Goal: Task Accomplishment & Management: Complete application form

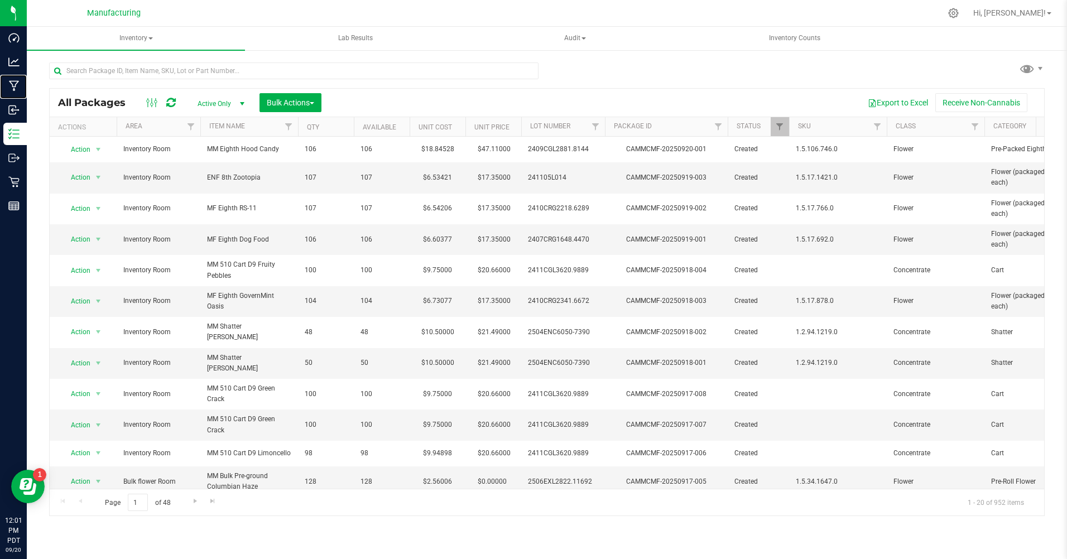
click at [0, 0] on p "Manufacturing" at bounding box center [0, 0] width 0 height 0
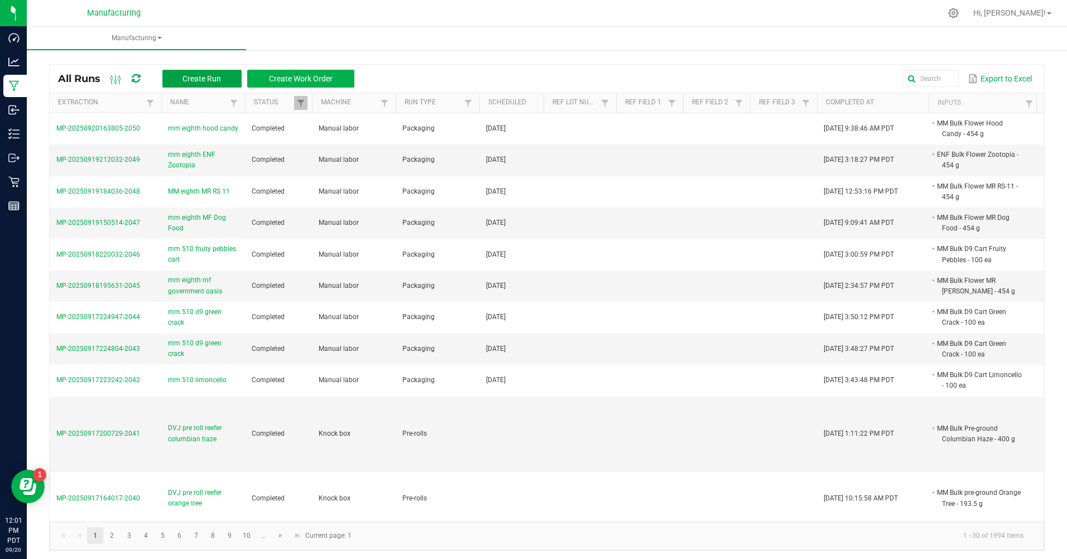
click at [210, 79] on span "Create Run" at bounding box center [201, 78] width 38 height 9
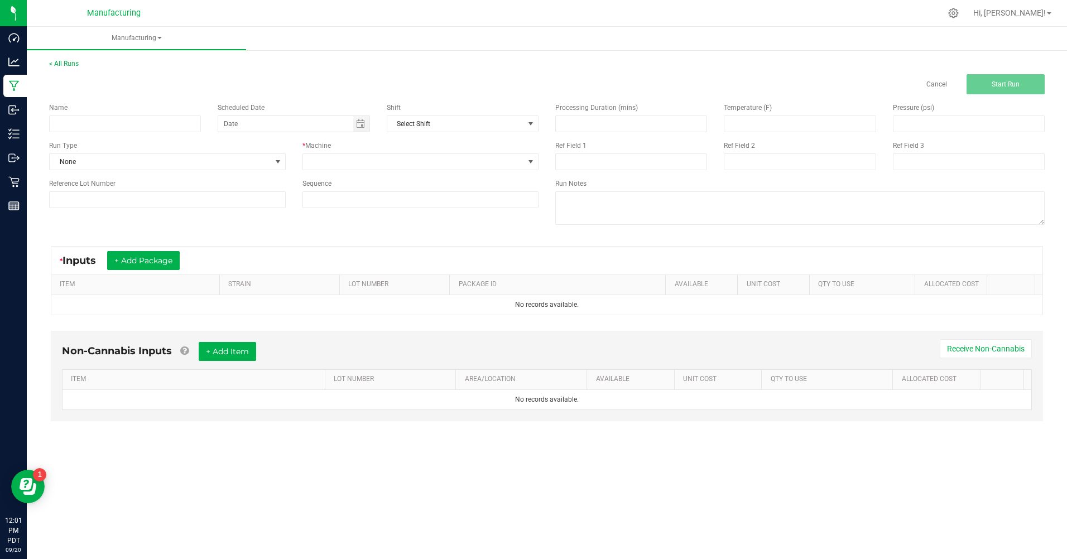
click at [201, 124] on div "Name" at bounding box center [125, 118] width 168 height 30
click at [154, 121] on input at bounding box center [125, 123] width 152 height 17
type input "mm eighth [PERSON_NAME]"
click at [155, 167] on span "None" at bounding box center [160, 162] width 221 height 16
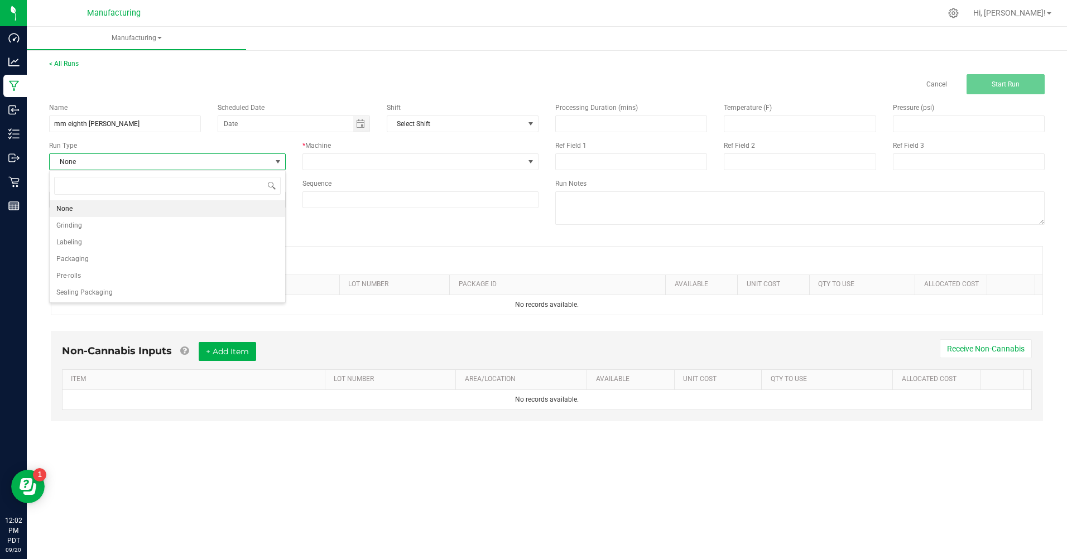
scroll to position [17, 236]
click at [129, 252] on li "Packaging" at bounding box center [167, 259] width 235 height 17
click at [356, 125] on span "Toggle calendar" at bounding box center [360, 123] width 9 height 9
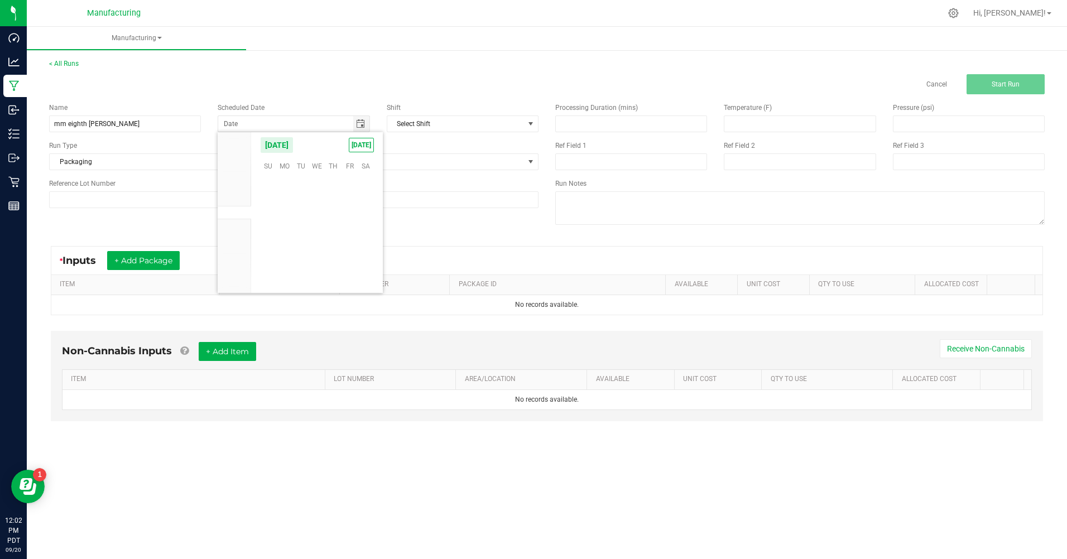
scroll to position [180981, 0]
click at [360, 138] on span "[DATE]" at bounding box center [361, 145] width 25 height 15
type input "[DATE]"
click at [369, 170] on span at bounding box center [420, 161] width 237 height 17
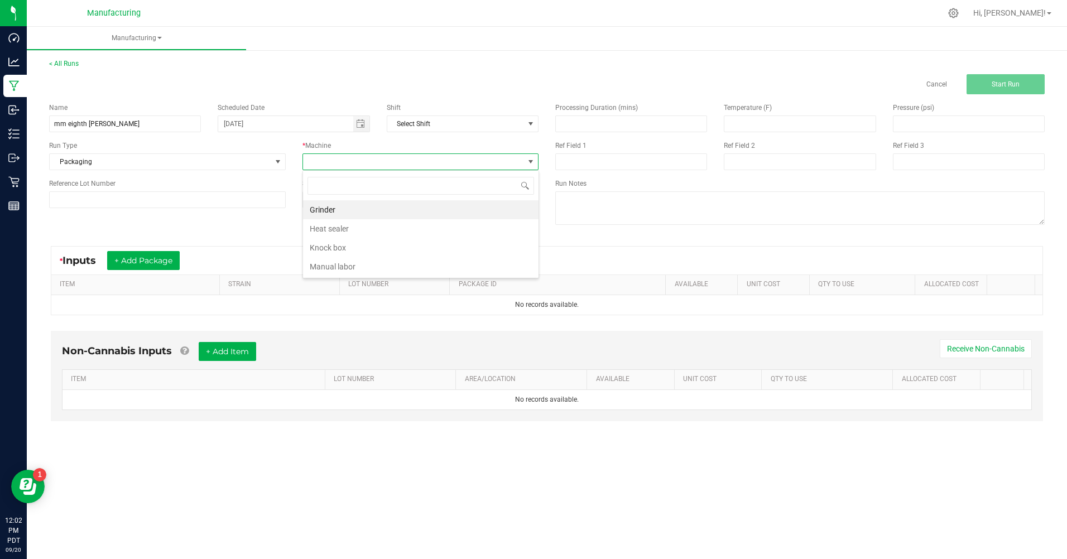
scroll to position [17, 236]
click at [350, 267] on li "Manual labor" at bounding box center [420, 266] width 235 height 19
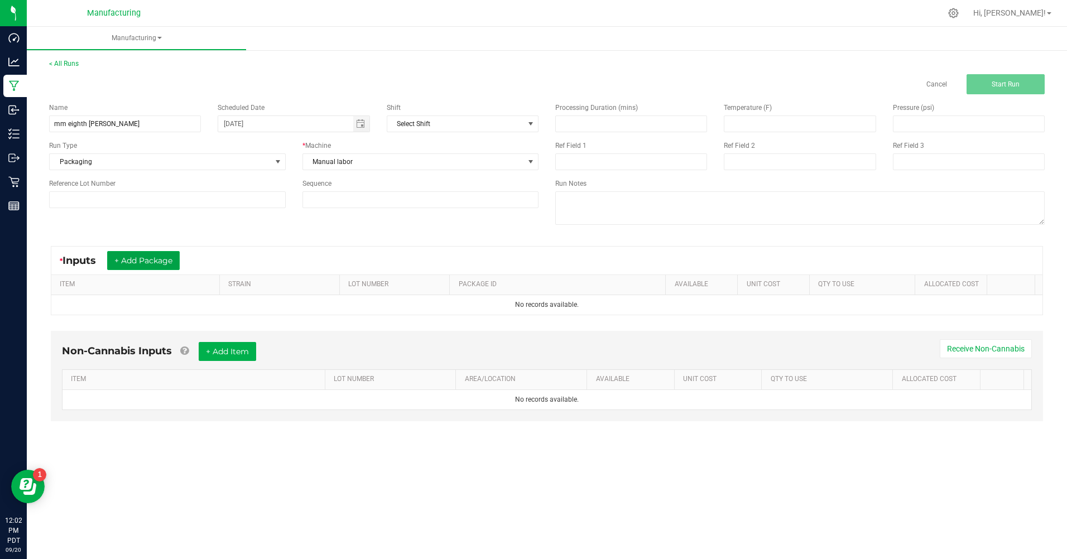
click at [172, 258] on button "+ Add Package" at bounding box center [143, 260] width 73 height 19
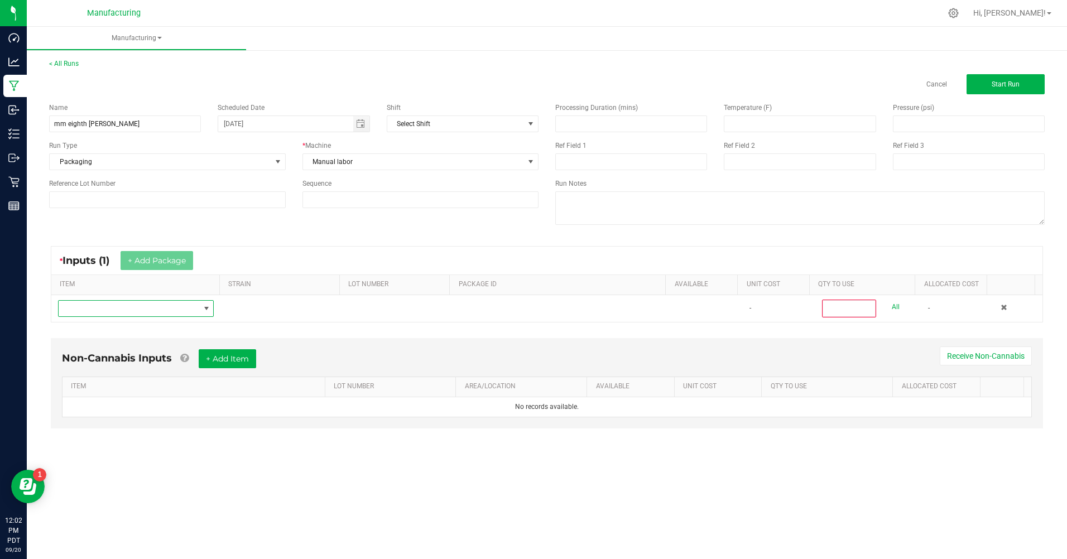
click at [182, 304] on span "NO DATA FOUND" at bounding box center [129, 309] width 141 height 16
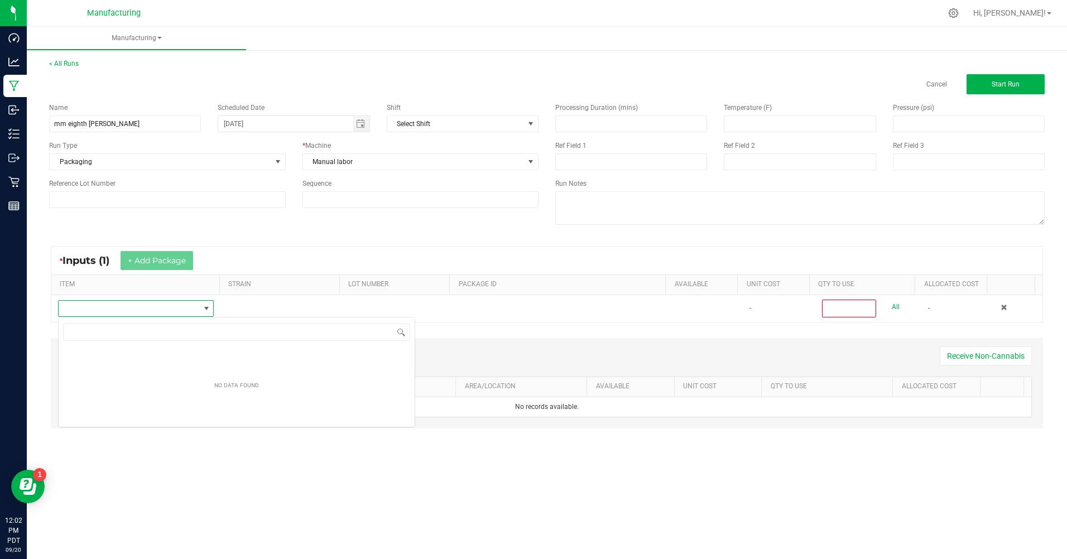
scroll to position [17, 155]
type input "bulk flo"
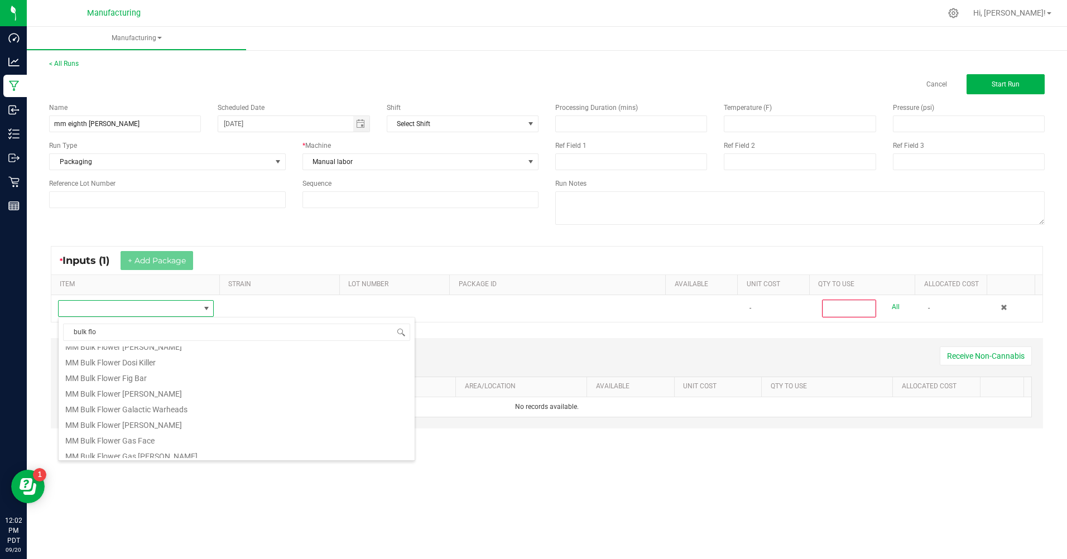
scroll to position [279, 0]
click at [157, 389] on li "MM Bulk Flower [PERSON_NAME]" at bounding box center [237, 388] width 356 height 16
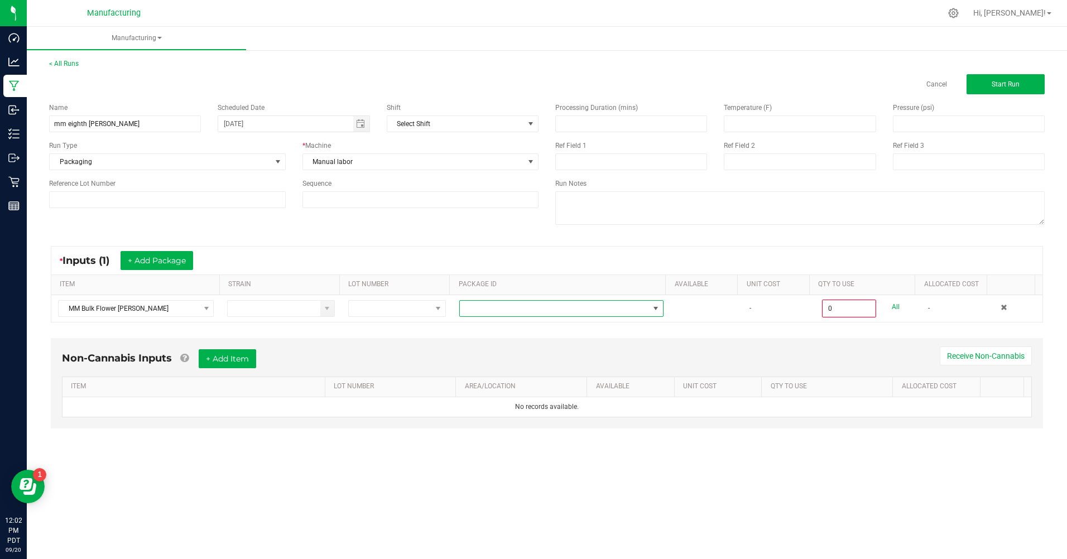
click at [505, 304] on span at bounding box center [554, 309] width 189 height 16
click at [564, 349] on li "CAMMCMF-20250603-016" at bounding box center [556, 355] width 201 height 19
click at [828, 302] on input "0" at bounding box center [849, 309] width 52 height 16
type input "454.0000 g"
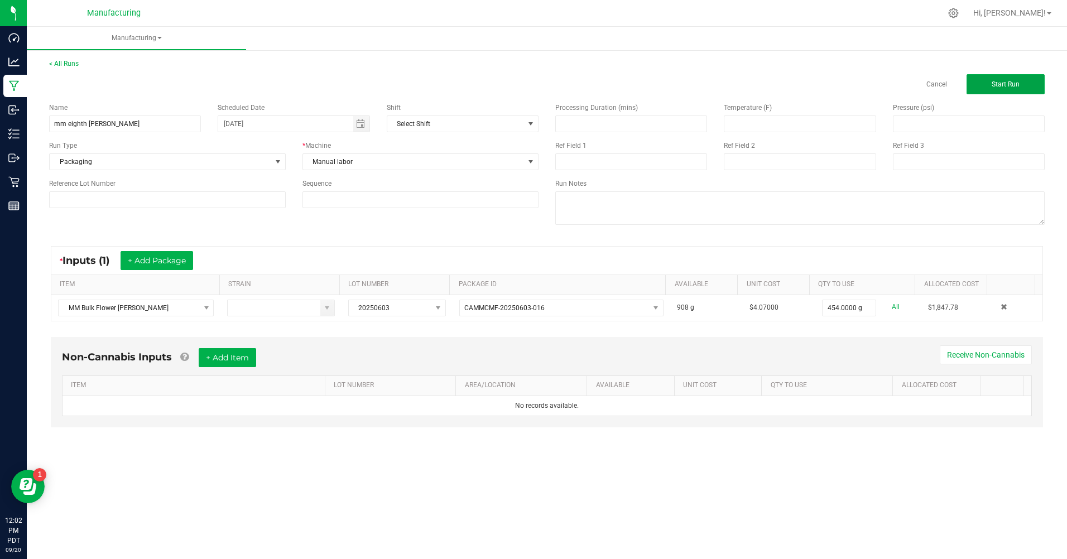
click at [1021, 89] on button "Start Run" at bounding box center [1005, 84] width 78 height 20
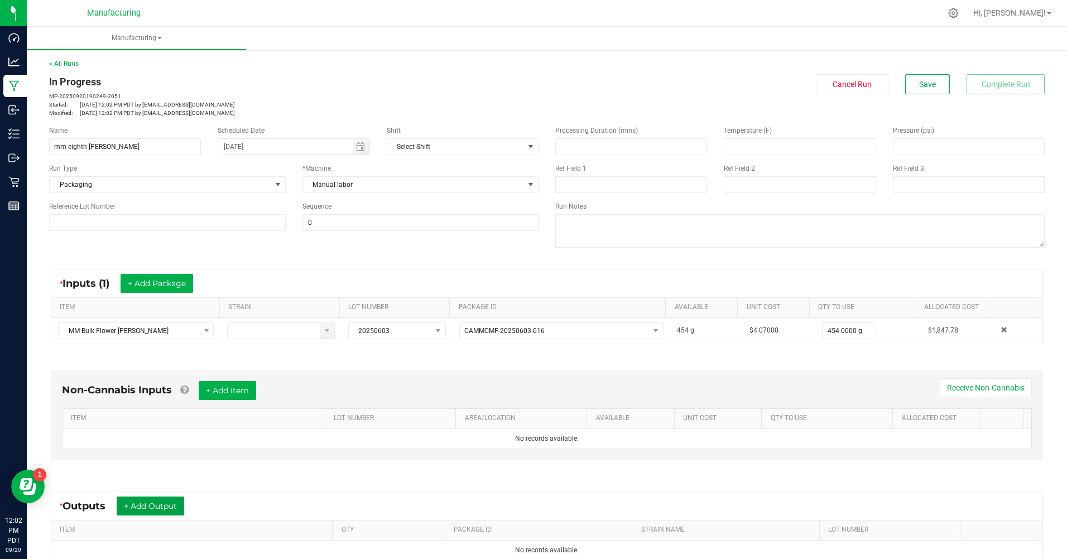
click at [156, 499] on button "+ Add Output" at bounding box center [151, 506] width 68 height 19
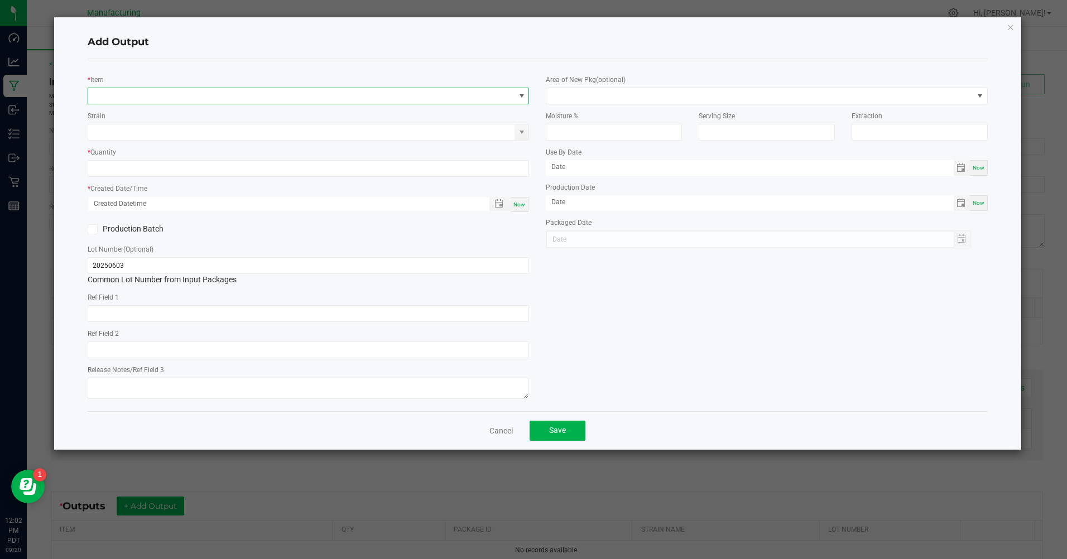
click at [397, 90] on span "NO DATA FOUND" at bounding box center [301, 96] width 426 height 16
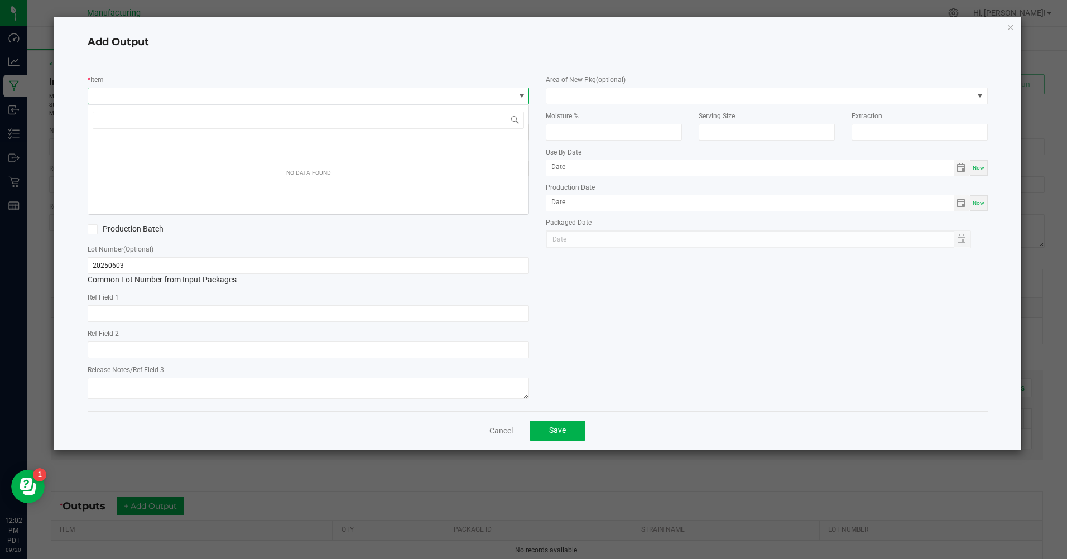
scroll to position [17, 441]
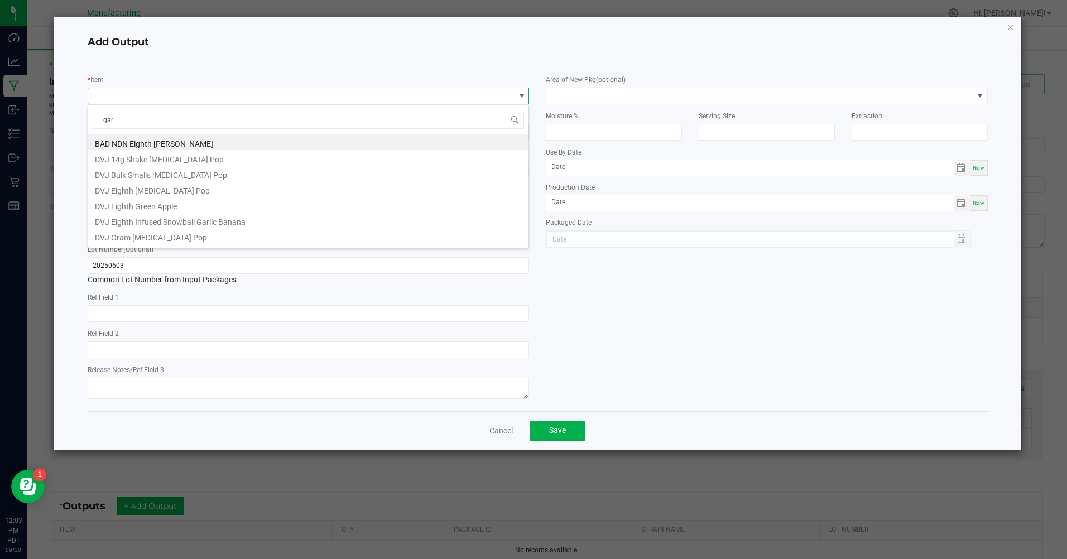
type input "[PERSON_NAME]"
click at [129, 225] on li "MM Eighth [PERSON_NAME]" at bounding box center [308, 221] width 440 height 16
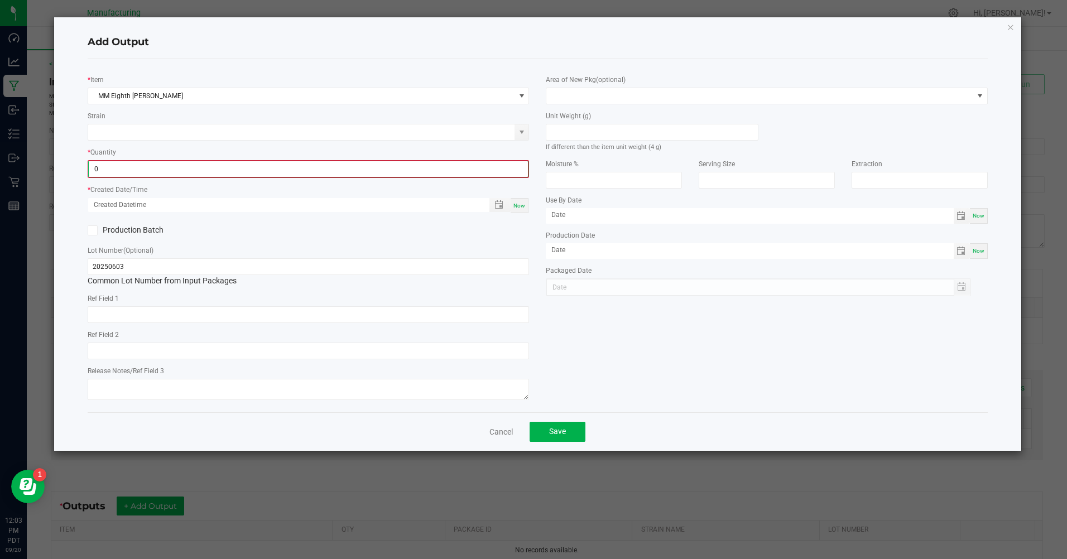
click at [166, 171] on input "0" at bounding box center [308, 169] width 439 height 16
type input "2"
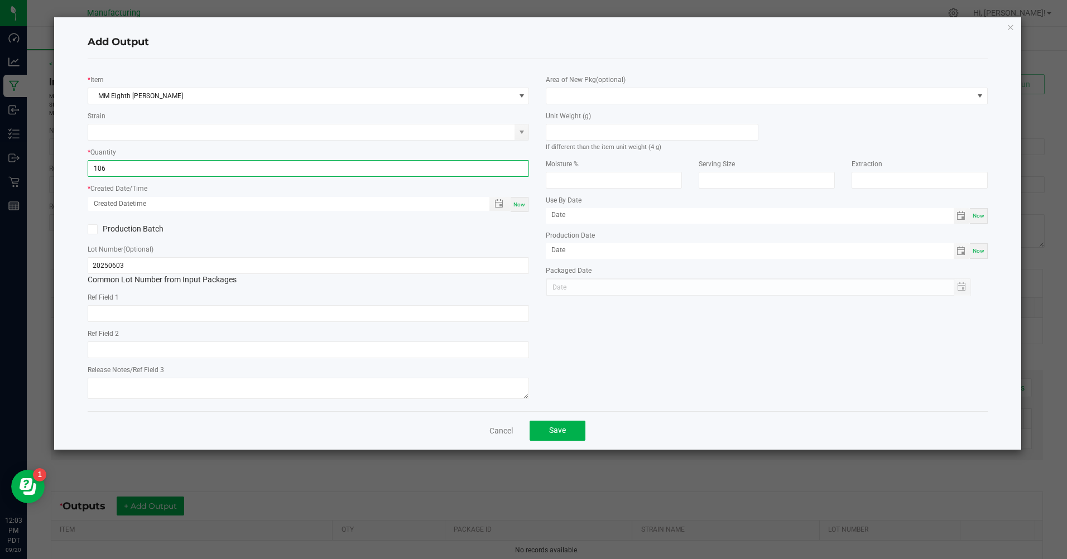
type input "106 ea"
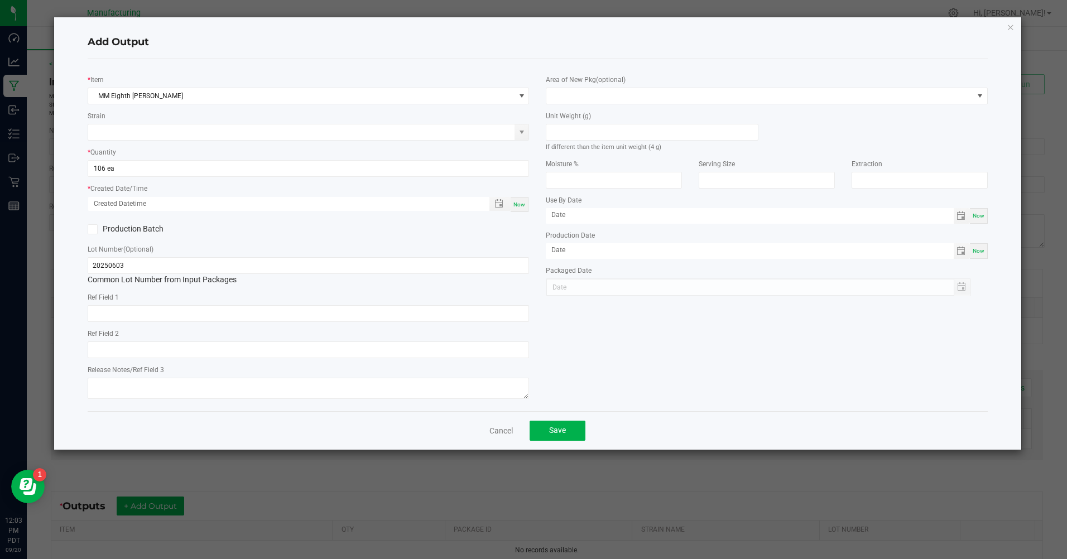
click at [521, 203] on span "Now" at bounding box center [519, 204] width 12 height 6
type input "[DATE] 12:03 PM"
type input "[DATE]"
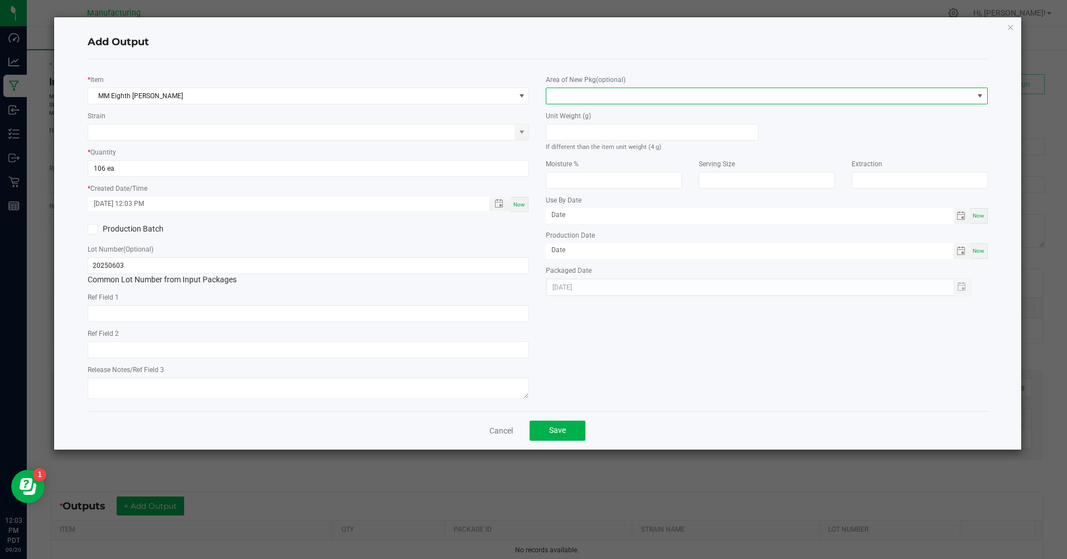
click at [707, 99] on span at bounding box center [759, 96] width 426 height 16
click at [612, 246] on div "Bulk Cart Room Bulk Room Bulk flower Room Bulk flower smalls Room Bulk gummy Ro…" at bounding box center [766, 176] width 441 height 144
click at [612, 245] on li "Inventory Room" at bounding box center [767, 238] width 440 height 19
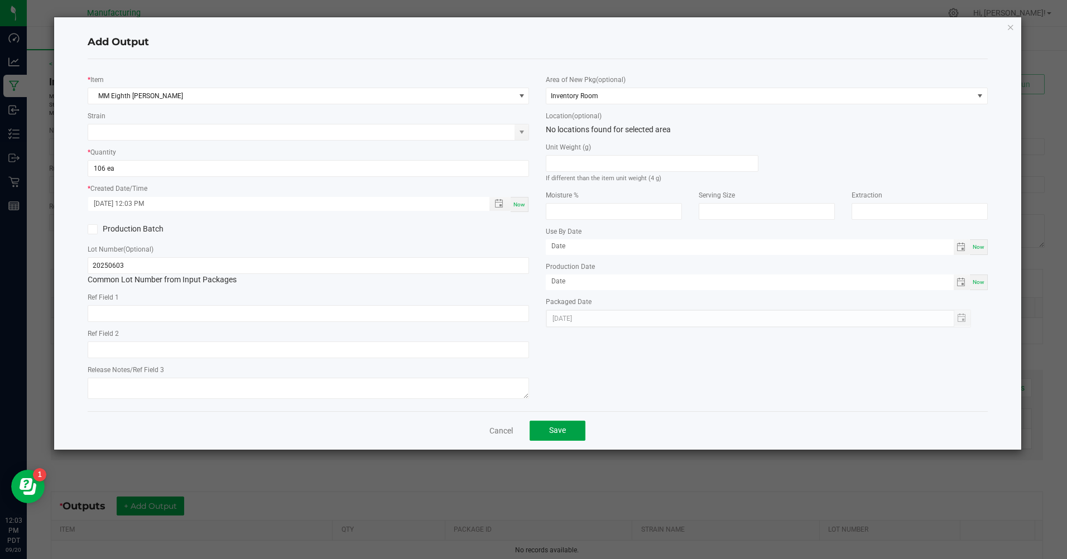
click at [570, 435] on button "Save" at bounding box center [557, 431] width 56 height 20
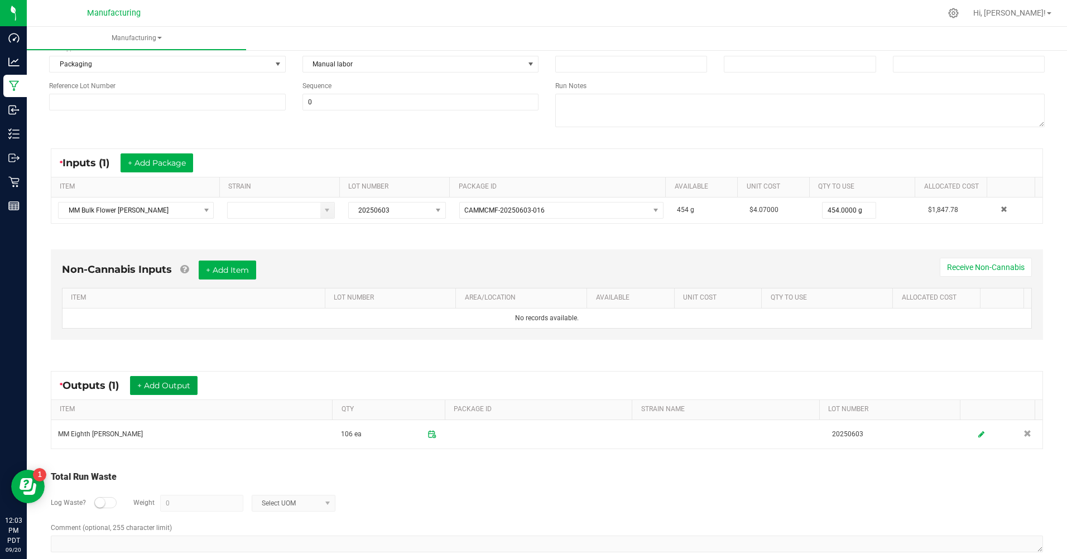
scroll to position [138, 0]
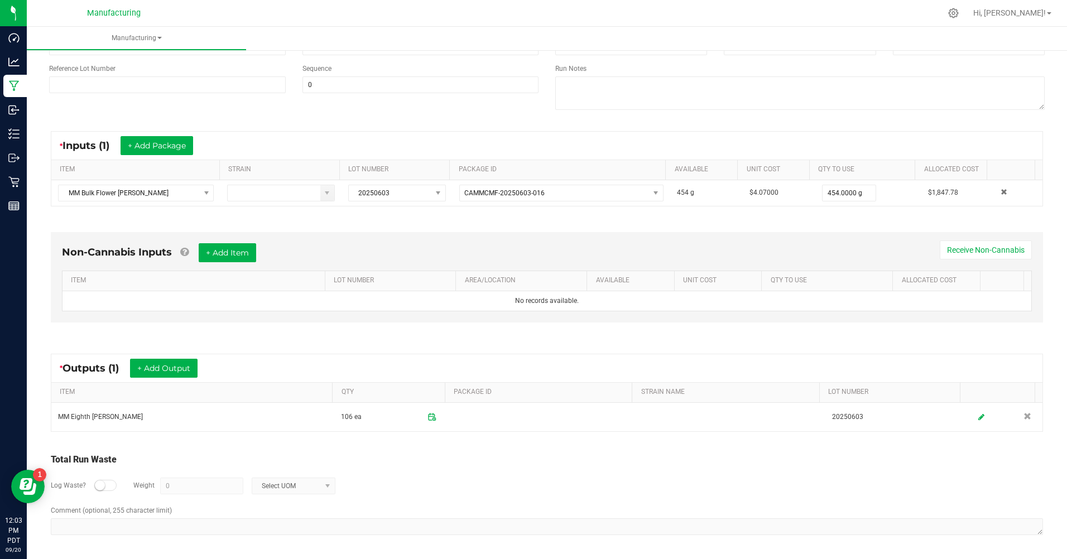
click at [110, 479] on div "Log Waste? Weight 0 Select UOM" at bounding box center [547, 485] width 992 height 39
click at [120, 487] on div "Log Waste? Weight 0 Select UOM" at bounding box center [547, 485] width 992 height 39
click at [105, 487] on div at bounding box center [105, 485] width 22 height 11
click at [179, 478] on span "0" at bounding box center [201, 486] width 83 height 17
click at [180, 483] on input "0" at bounding box center [202, 486] width 82 height 16
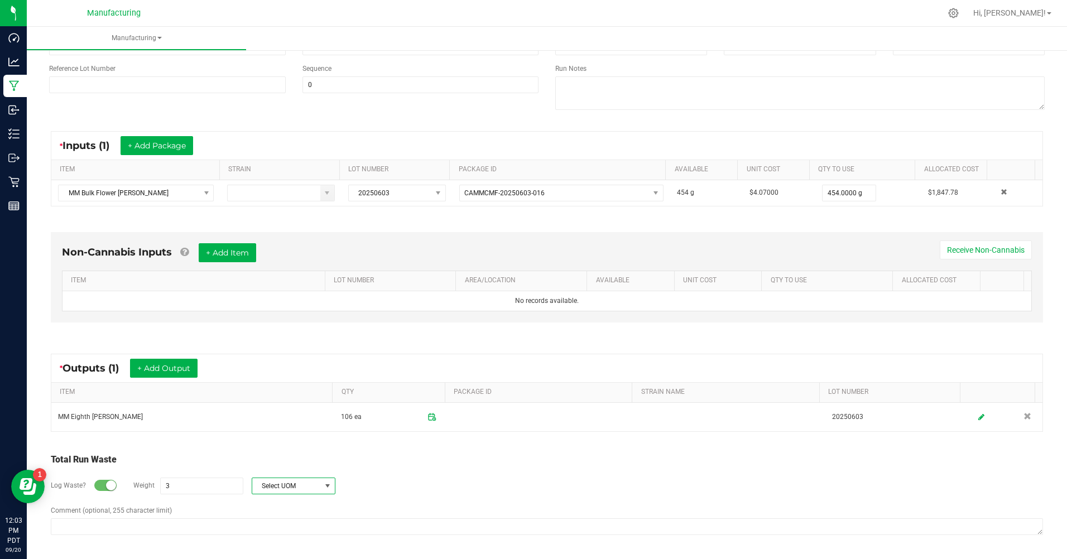
click at [254, 484] on span "Select UOM" at bounding box center [286, 486] width 69 height 16
click at [277, 384] on li "Gram" at bounding box center [292, 390] width 83 height 16
type input "3 g"
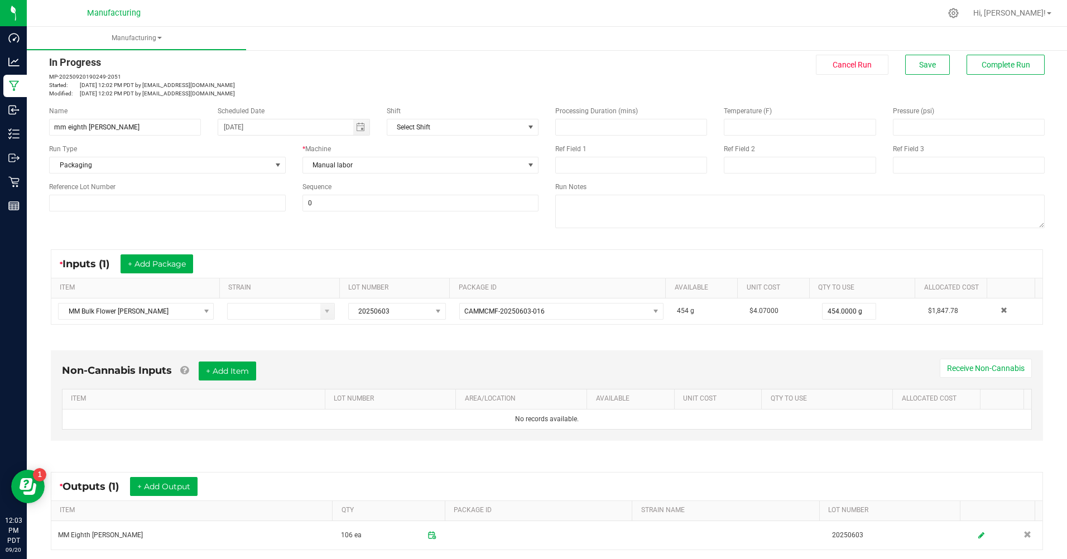
scroll to position [0, 0]
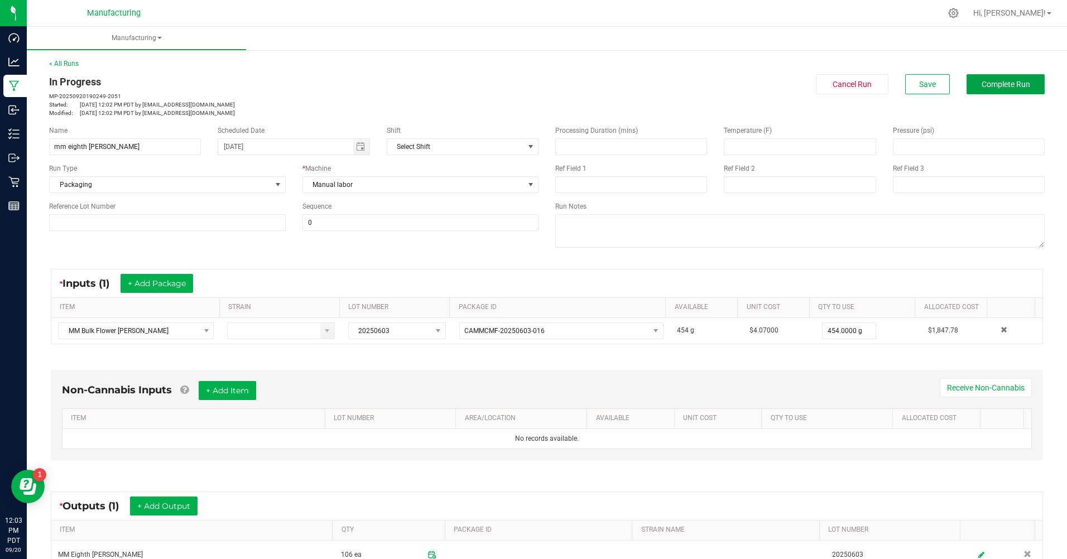
click at [1025, 86] on button "Complete Run" at bounding box center [1005, 84] width 78 height 20
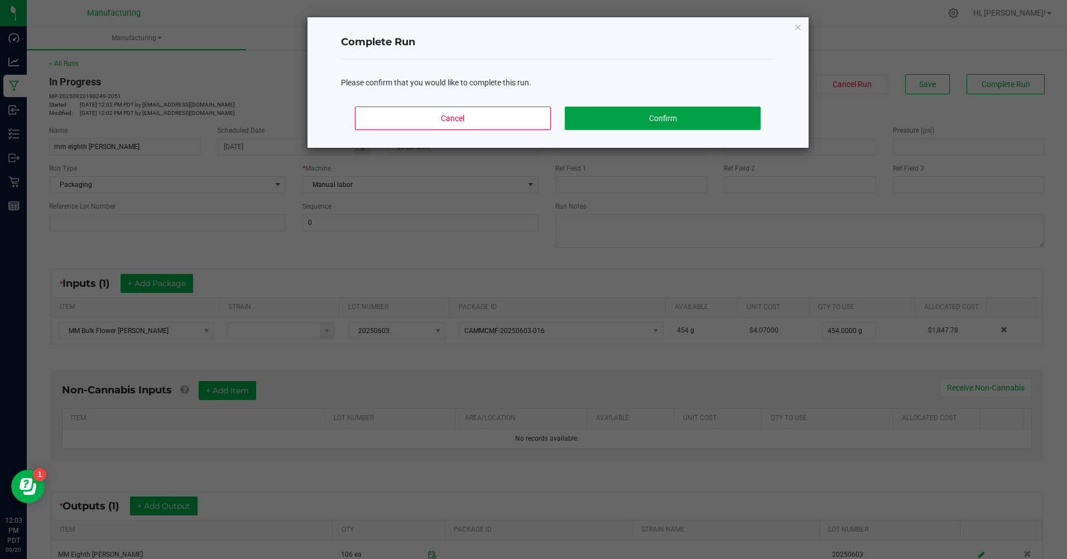
click at [708, 115] on button "Confirm" at bounding box center [662, 118] width 195 height 23
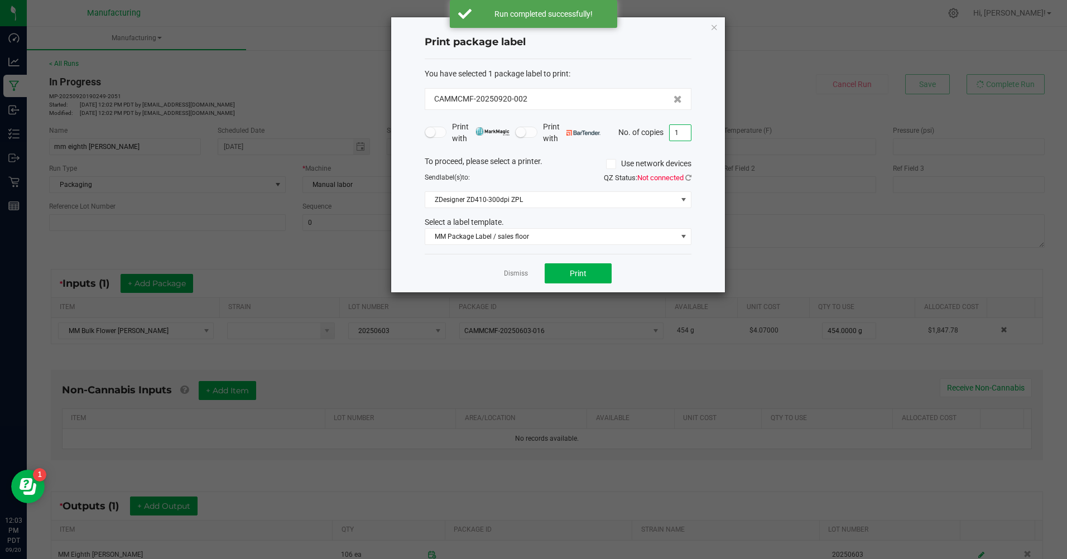
click at [670, 128] on input "1" at bounding box center [680, 133] width 21 height 16
click at [581, 278] on button "Print" at bounding box center [578, 273] width 67 height 20
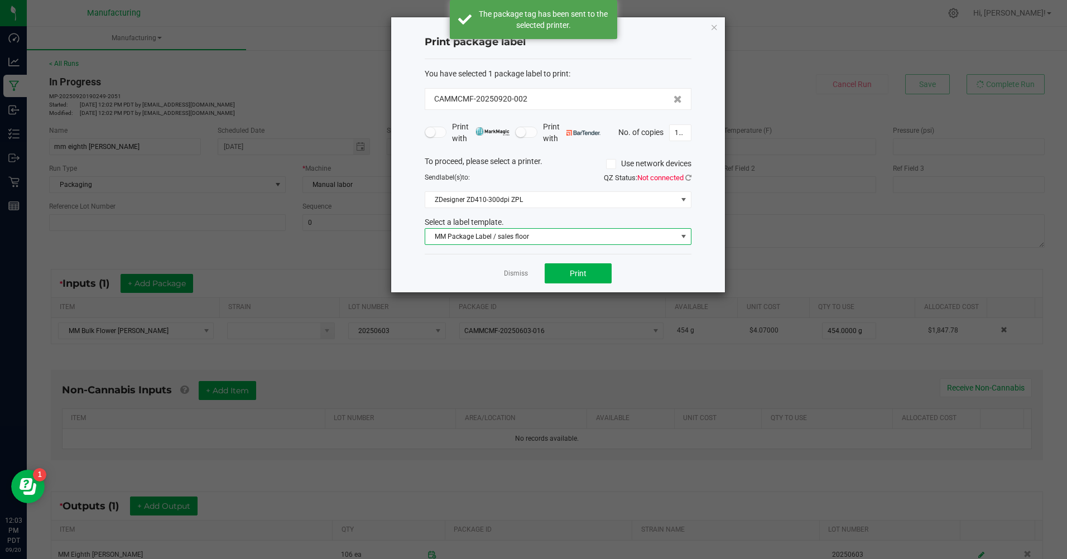
click at [688, 237] on span at bounding box center [683, 237] width 14 height 16
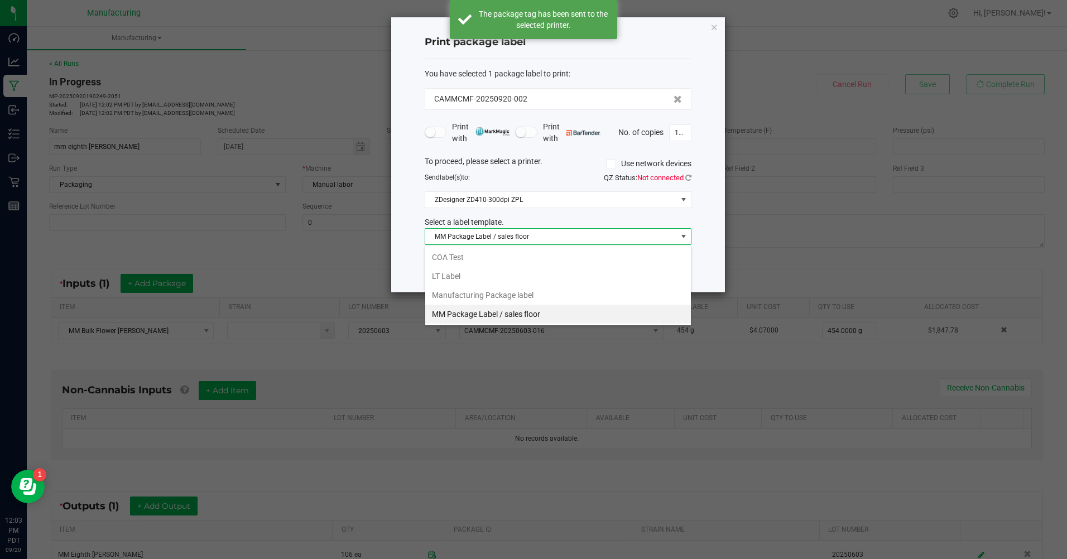
scroll to position [17, 267]
click at [491, 295] on li "Manufacturing Package label" at bounding box center [558, 295] width 266 height 19
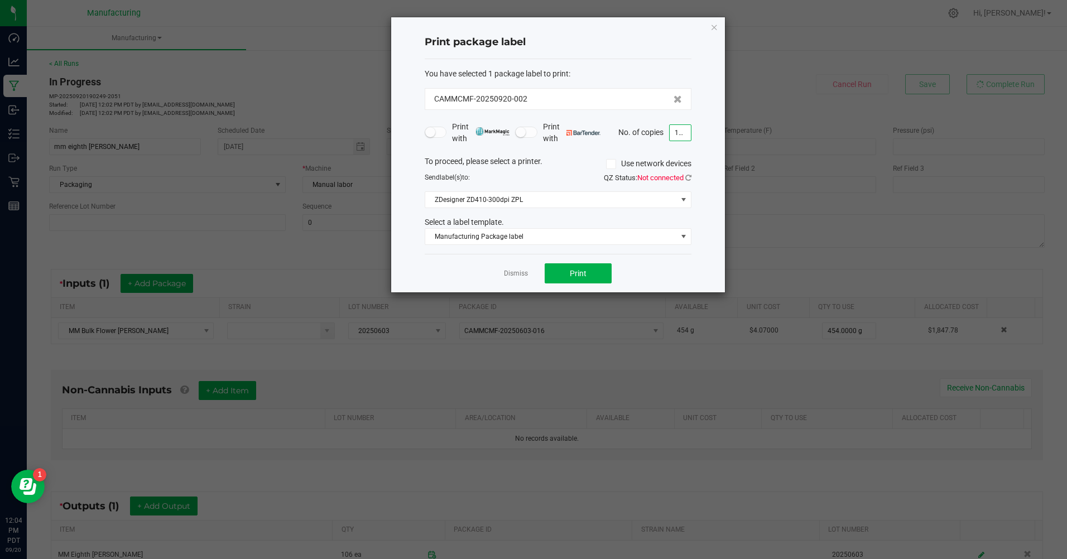
click at [681, 136] on input "106" at bounding box center [680, 133] width 21 height 16
type input "1"
click at [705, 252] on div "Print package label You have selected 1 package label to print : CAMMCMF-202509…" at bounding box center [558, 154] width 334 height 275
click at [579, 279] on button "Print" at bounding box center [578, 273] width 67 height 20
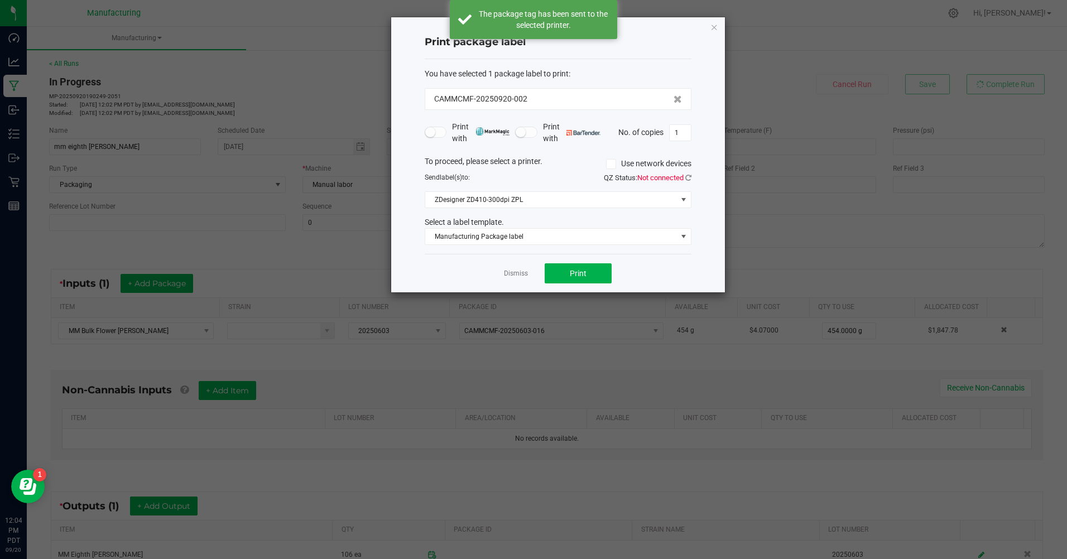
click at [510, 280] on div "Dismiss Print" at bounding box center [558, 273] width 267 height 38
click at [512, 277] on link "Dismiss" at bounding box center [516, 273] width 24 height 9
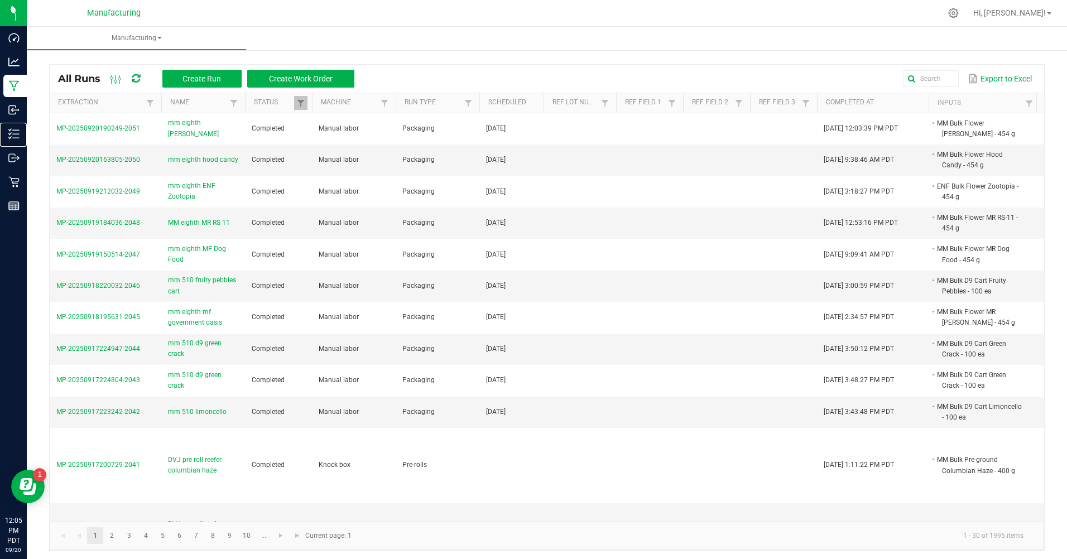
click at [19, 134] on line at bounding box center [16, 134] width 6 height 0
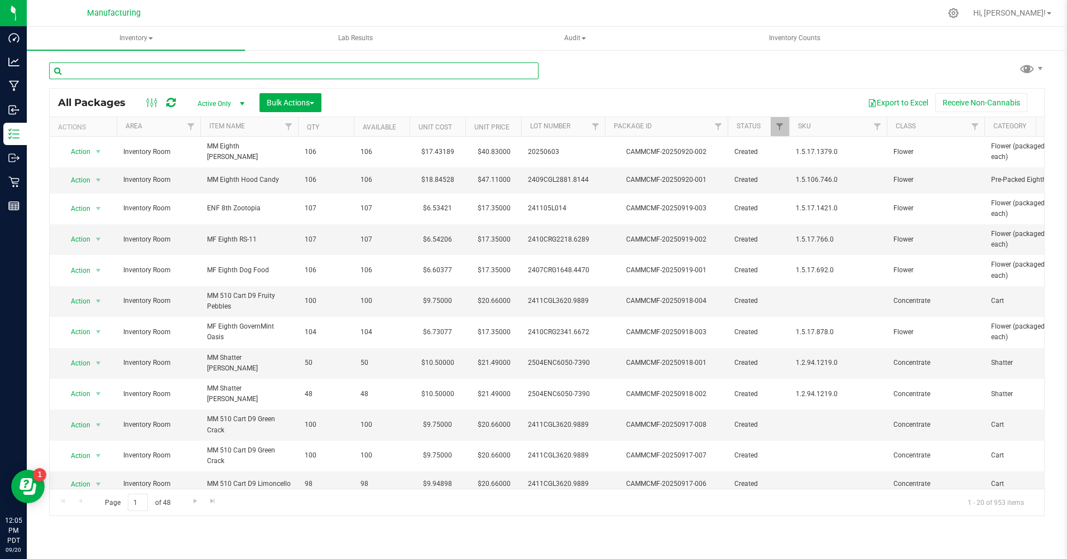
click at [153, 70] on input "text" at bounding box center [293, 70] width 489 height 17
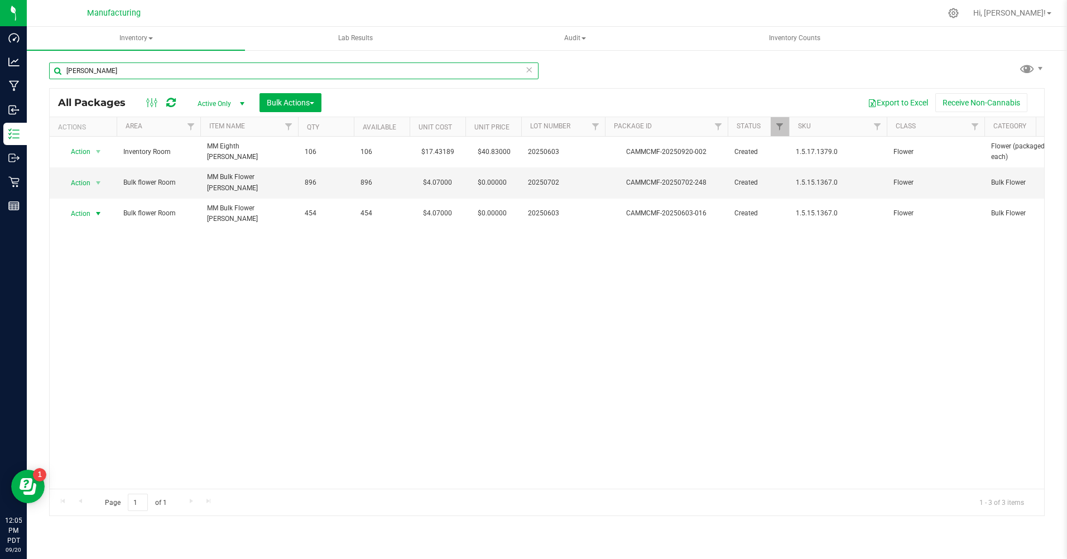
type input "[PERSON_NAME]"
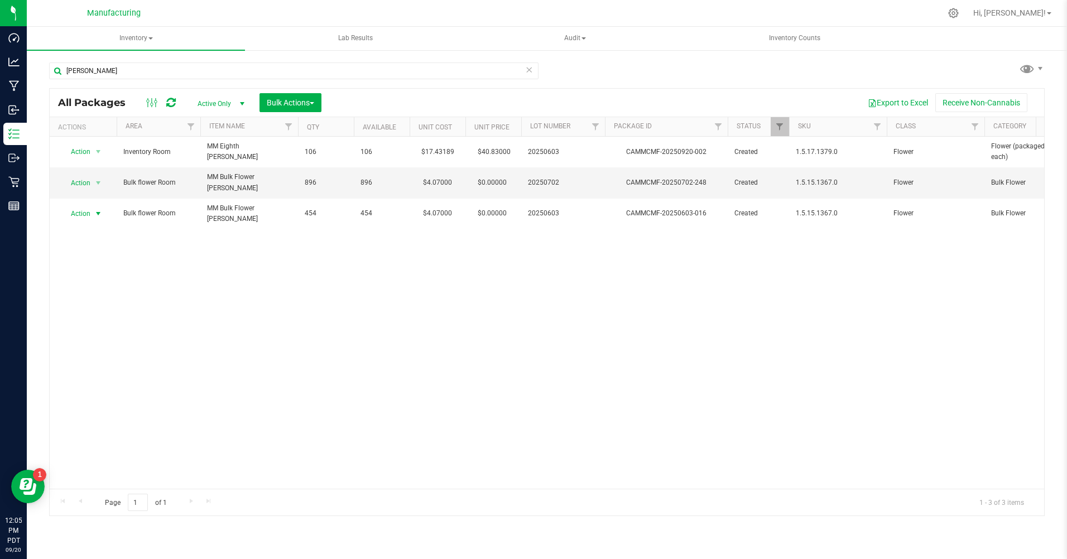
click at [90, 214] on span "Action" at bounding box center [76, 214] width 30 height 16
click at [107, 335] on li "Print package label" at bounding box center [96, 332] width 71 height 17
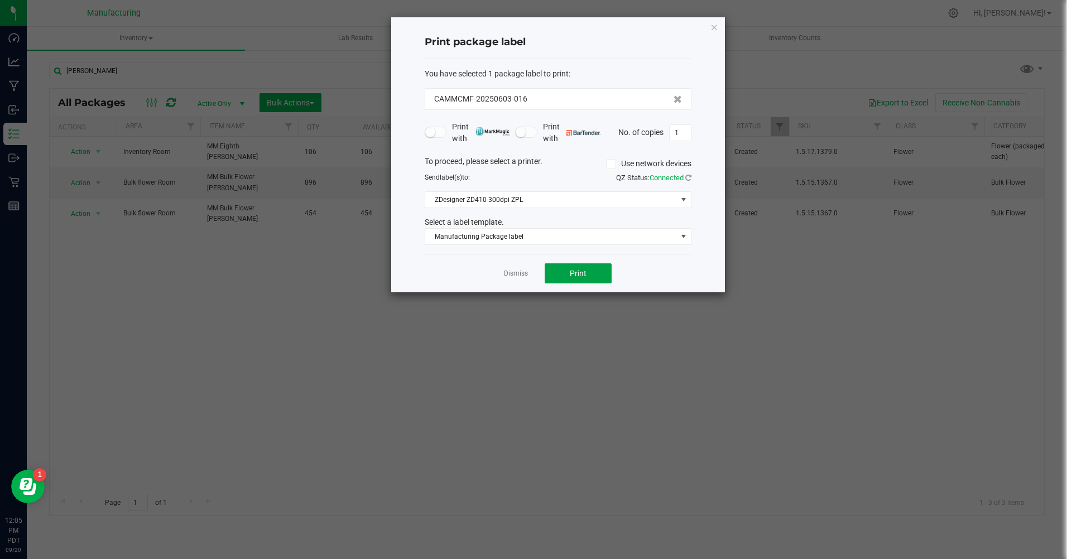
click at [570, 275] on span "Print" at bounding box center [578, 273] width 17 height 9
click at [516, 274] on link "Dismiss" at bounding box center [516, 273] width 24 height 9
